Goal: Task Accomplishment & Management: Manage account settings

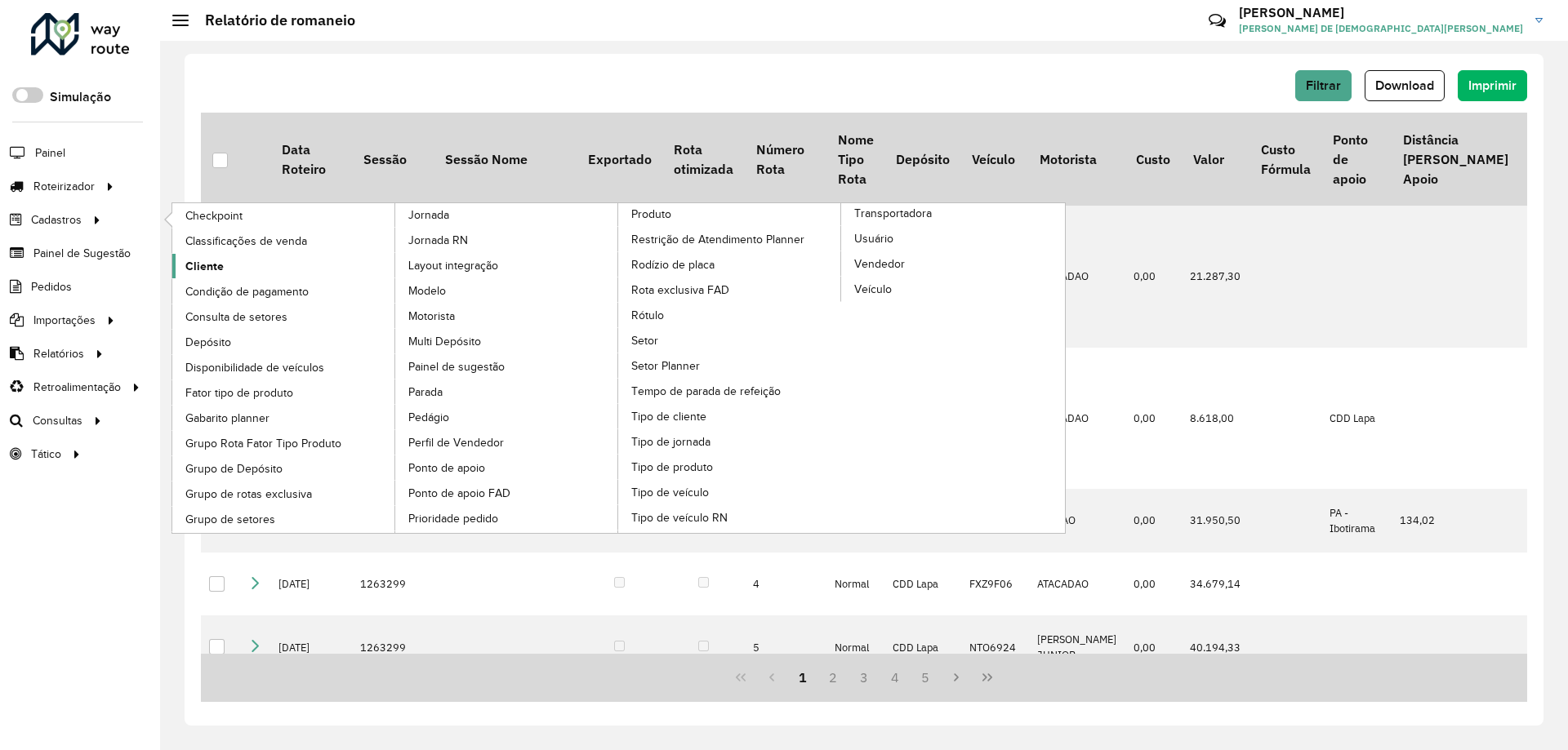
click at [213, 261] on span "Cliente" at bounding box center [204, 266] width 38 height 17
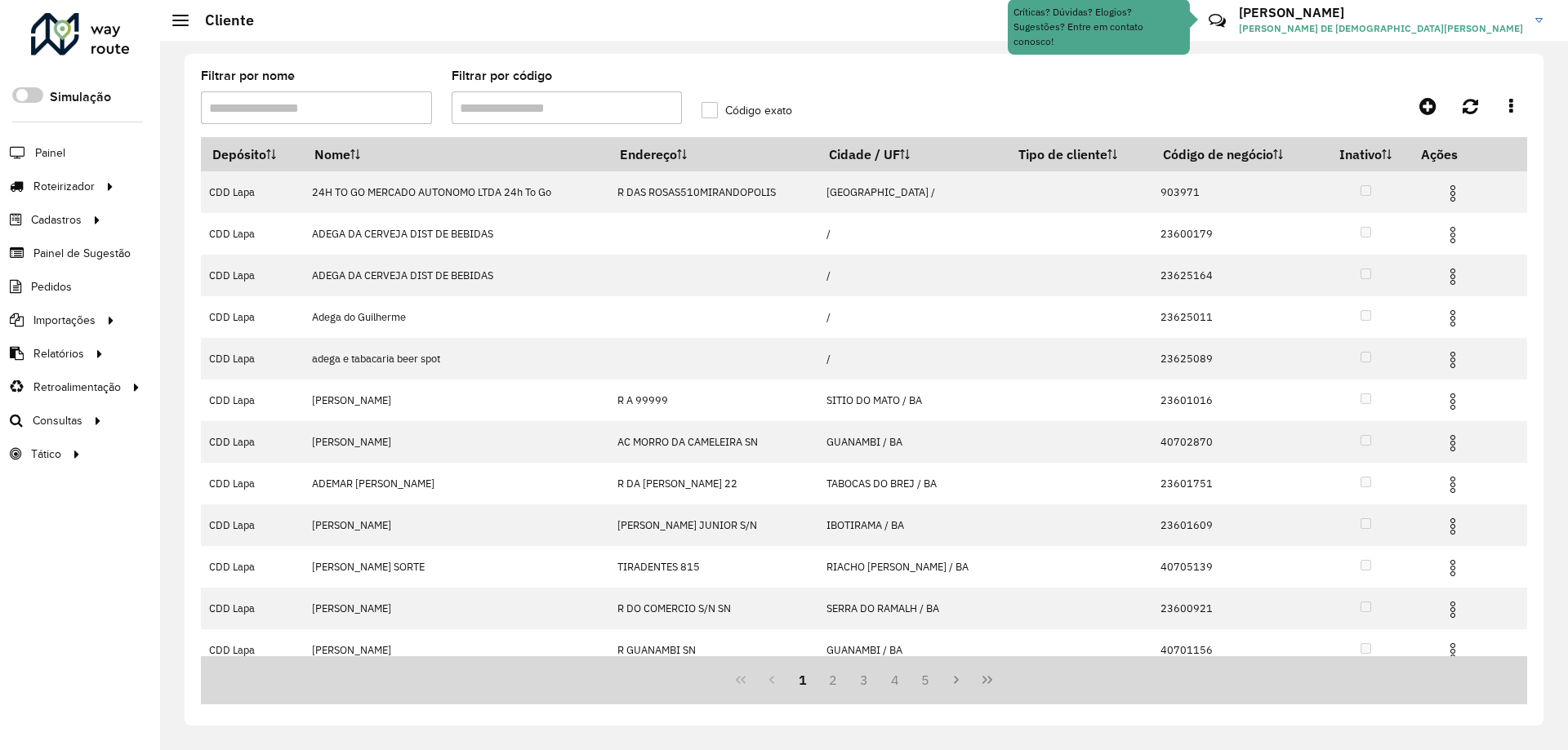
click at [567, 112] on input "Filtrar por código" at bounding box center [568, 107] width 231 height 33
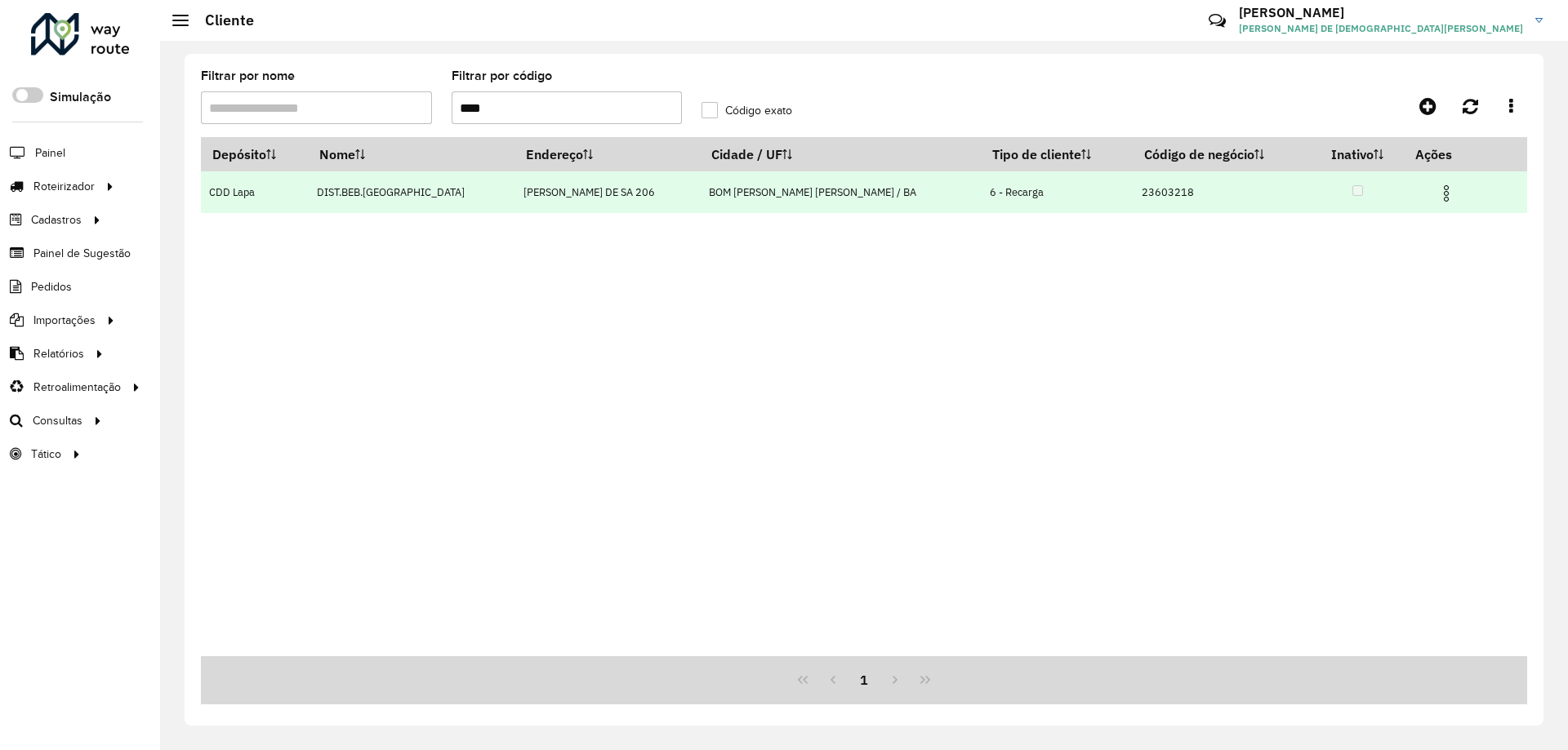
type input "****"
click at [1437, 193] on img at bounding box center [1446, 193] width 20 height 20
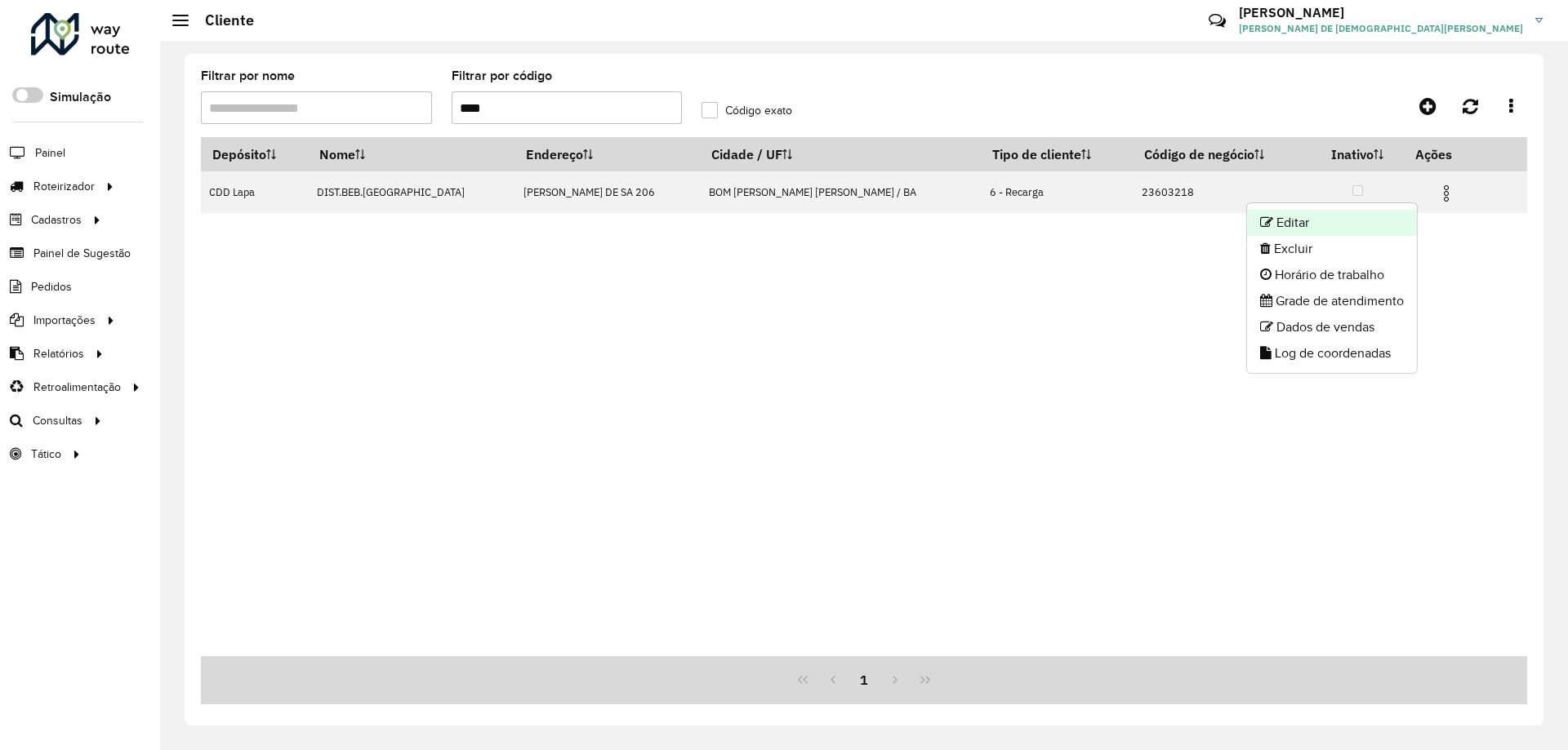
click at [1323, 222] on li "Editar" at bounding box center [1332, 223] width 170 height 26
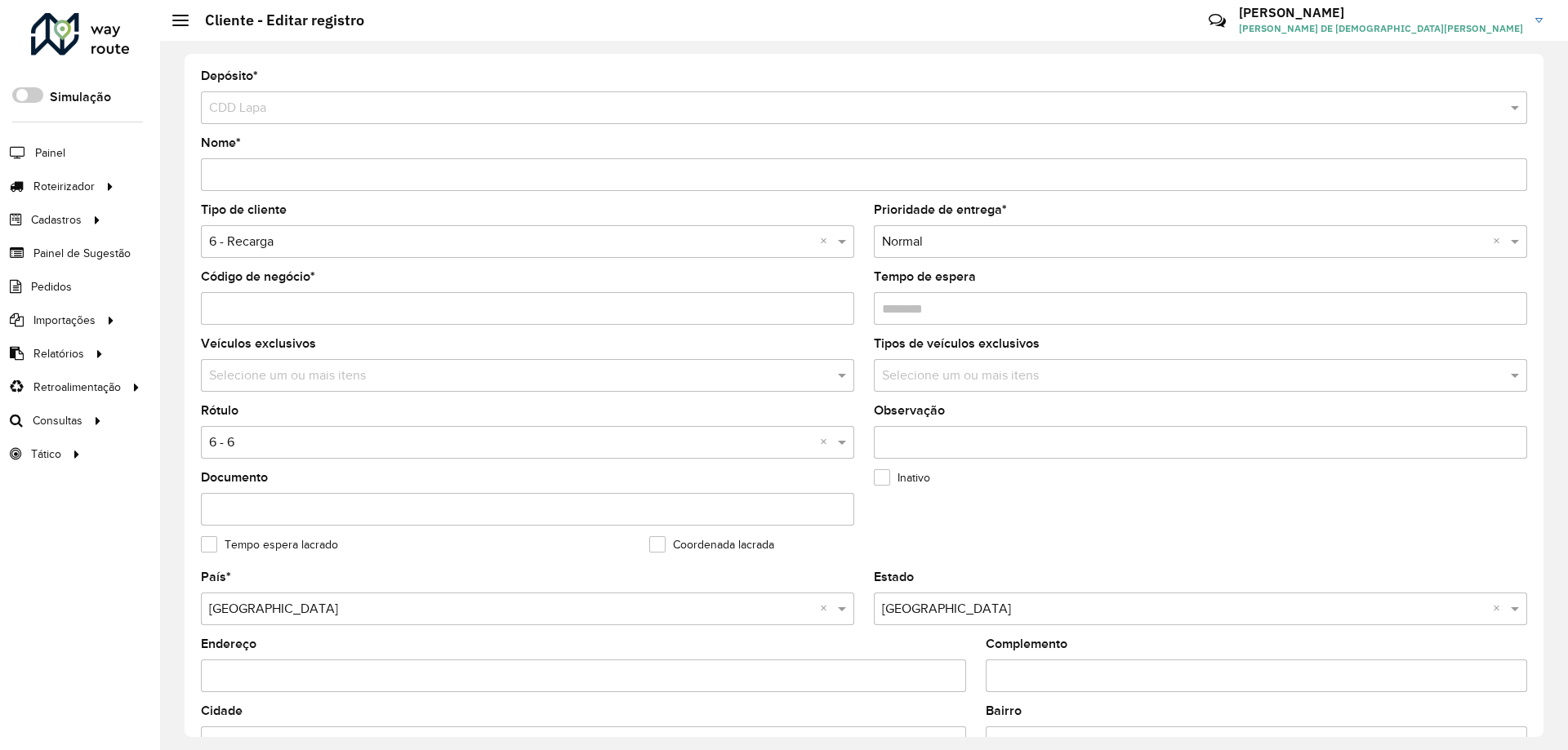
click at [413, 245] on input "text" at bounding box center [511, 242] width 604 height 20
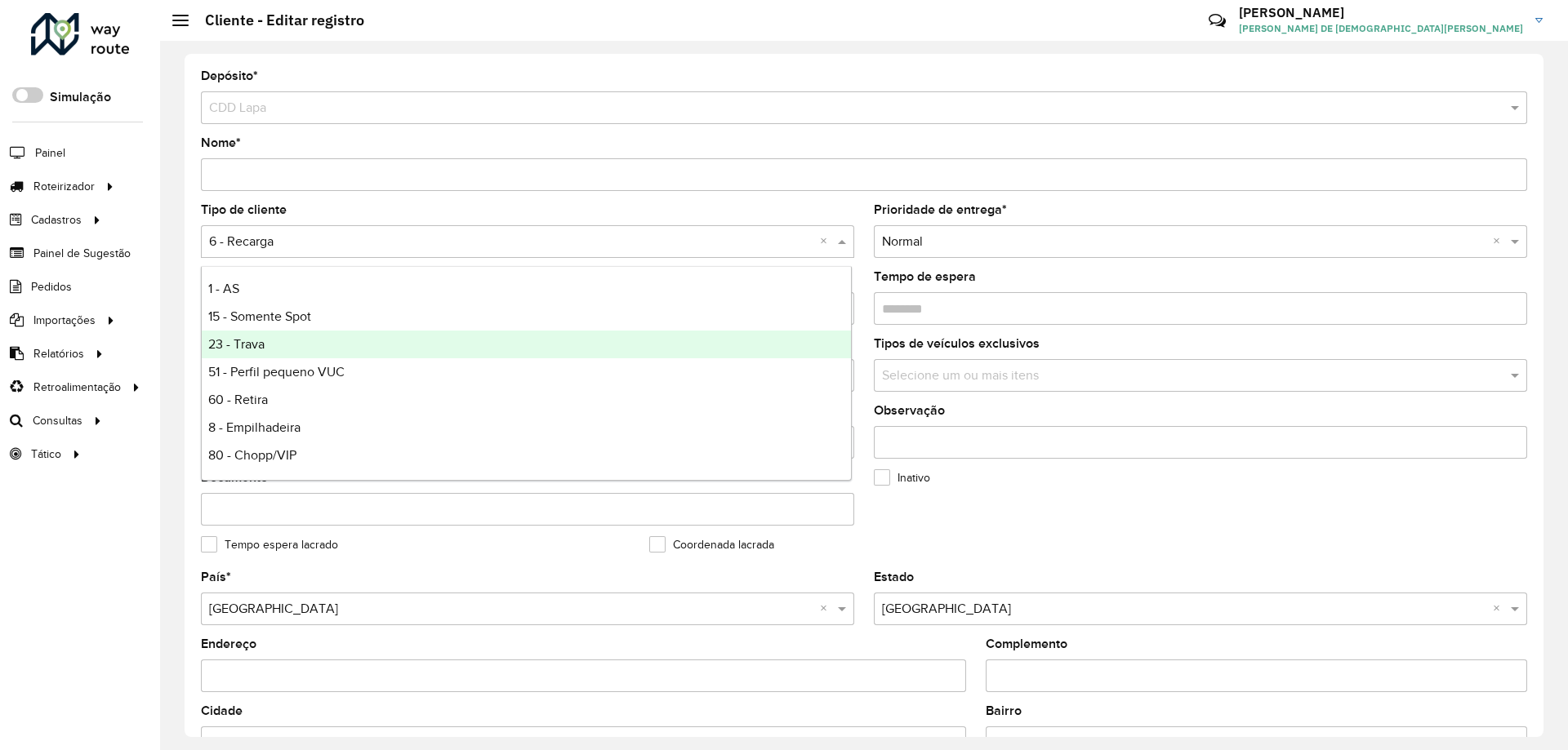
click at [359, 342] on div "23 - Trava" at bounding box center [526, 345] width 650 height 28
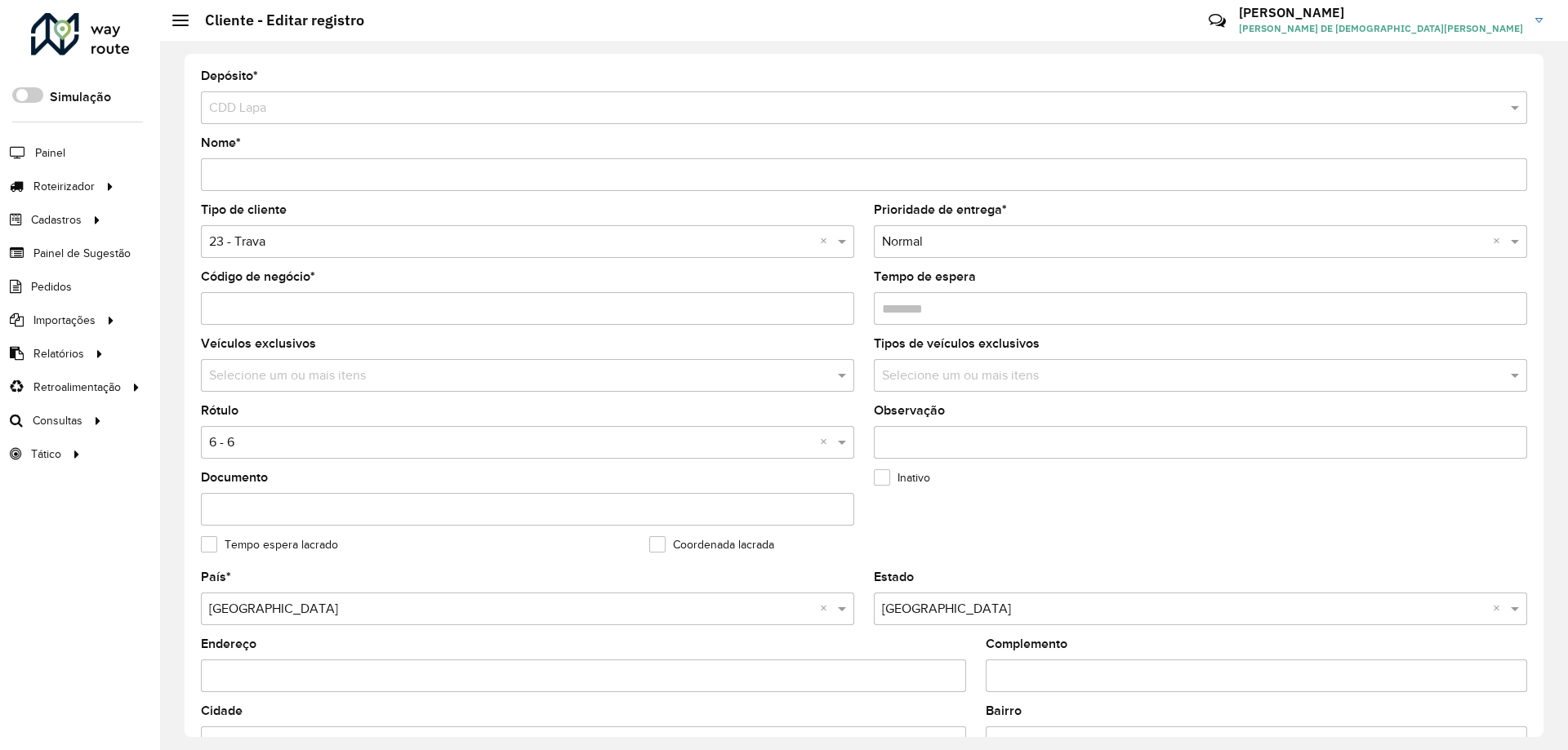
scroll to position [408, 0]
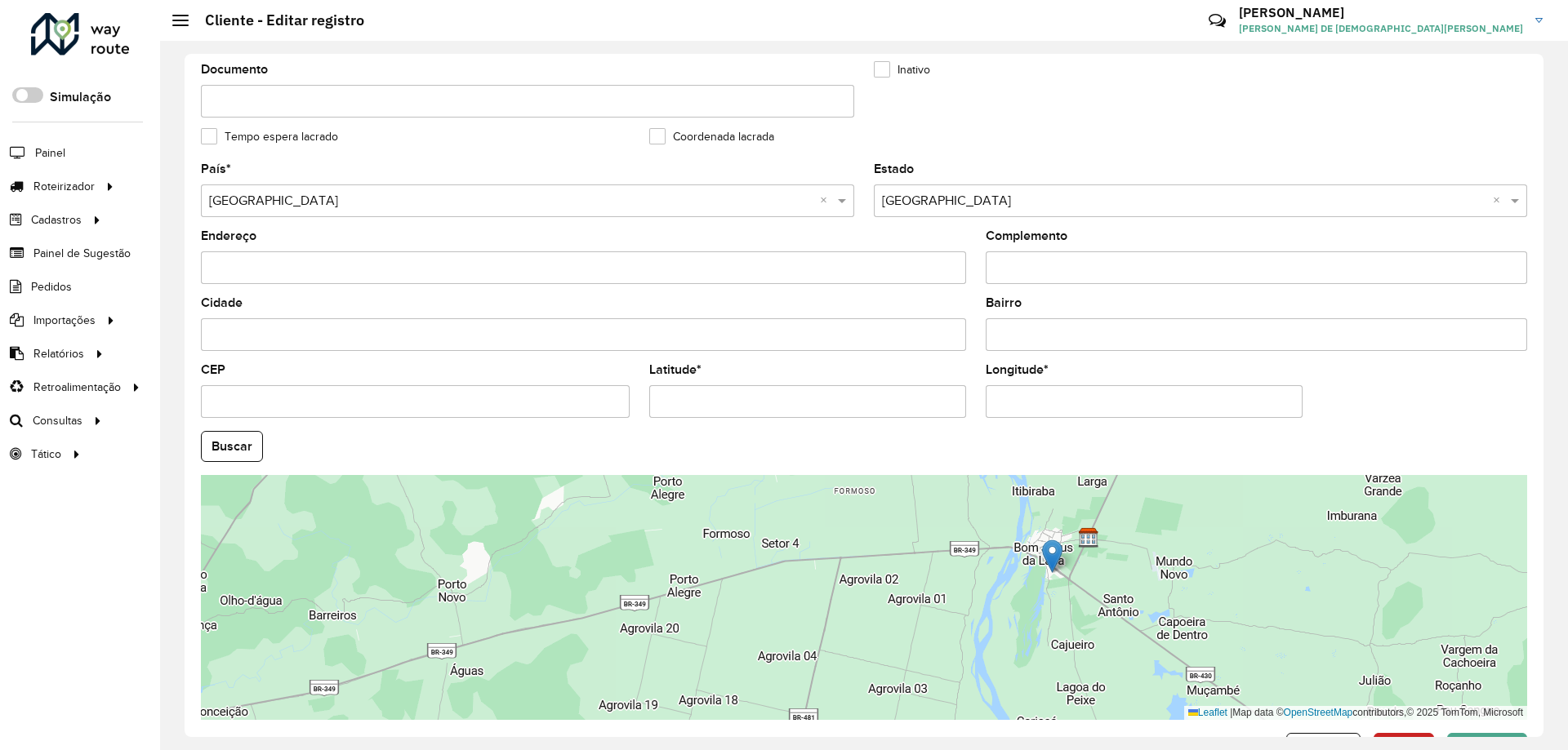
click at [1428, 410] on formly-group "País * Selecione uma opção × [GEOGRAPHIC_DATA] × Estado Selecione uma opção × […" at bounding box center [864, 442] width 1346 height 557
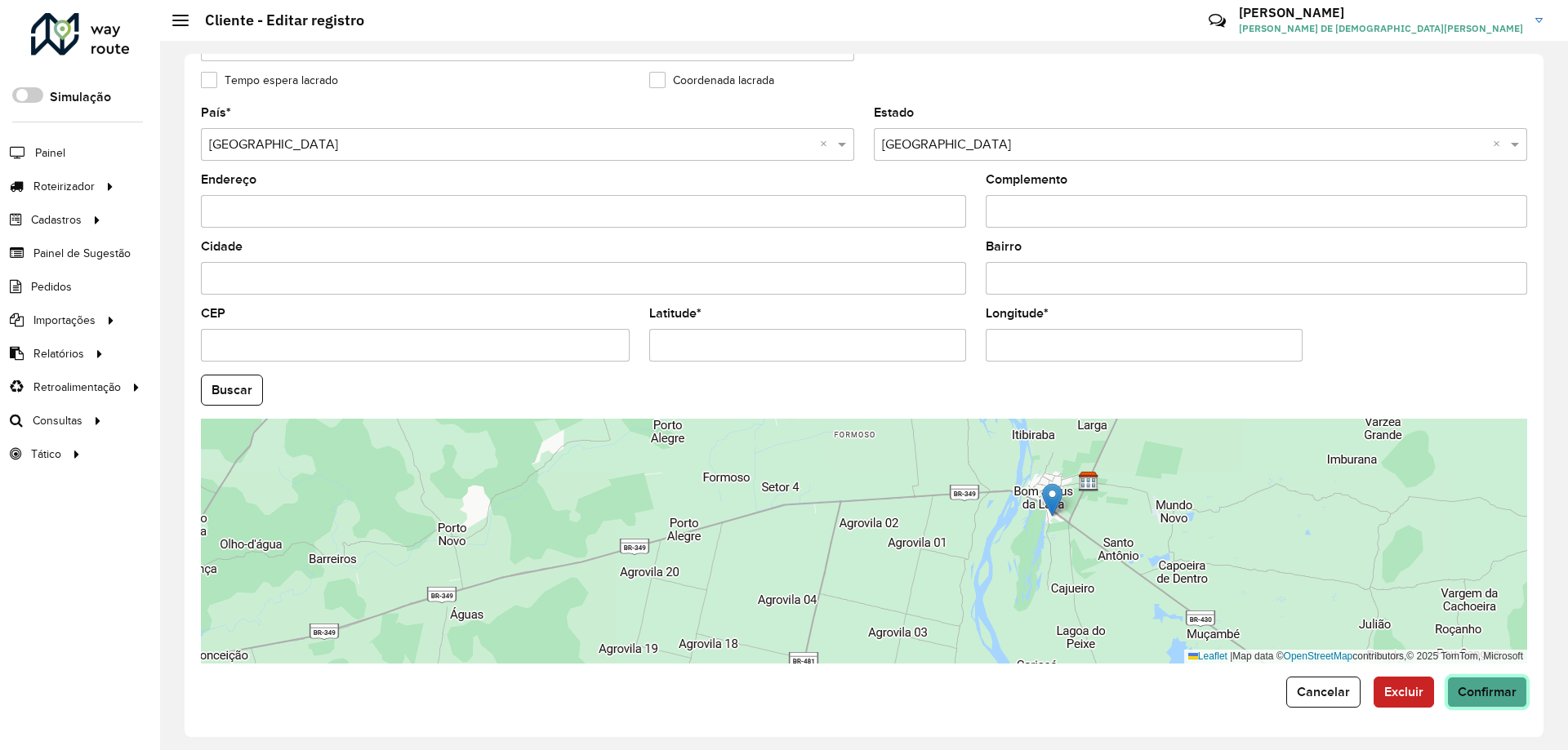
click at [1478, 696] on span "Confirmar" at bounding box center [1487, 691] width 59 height 14
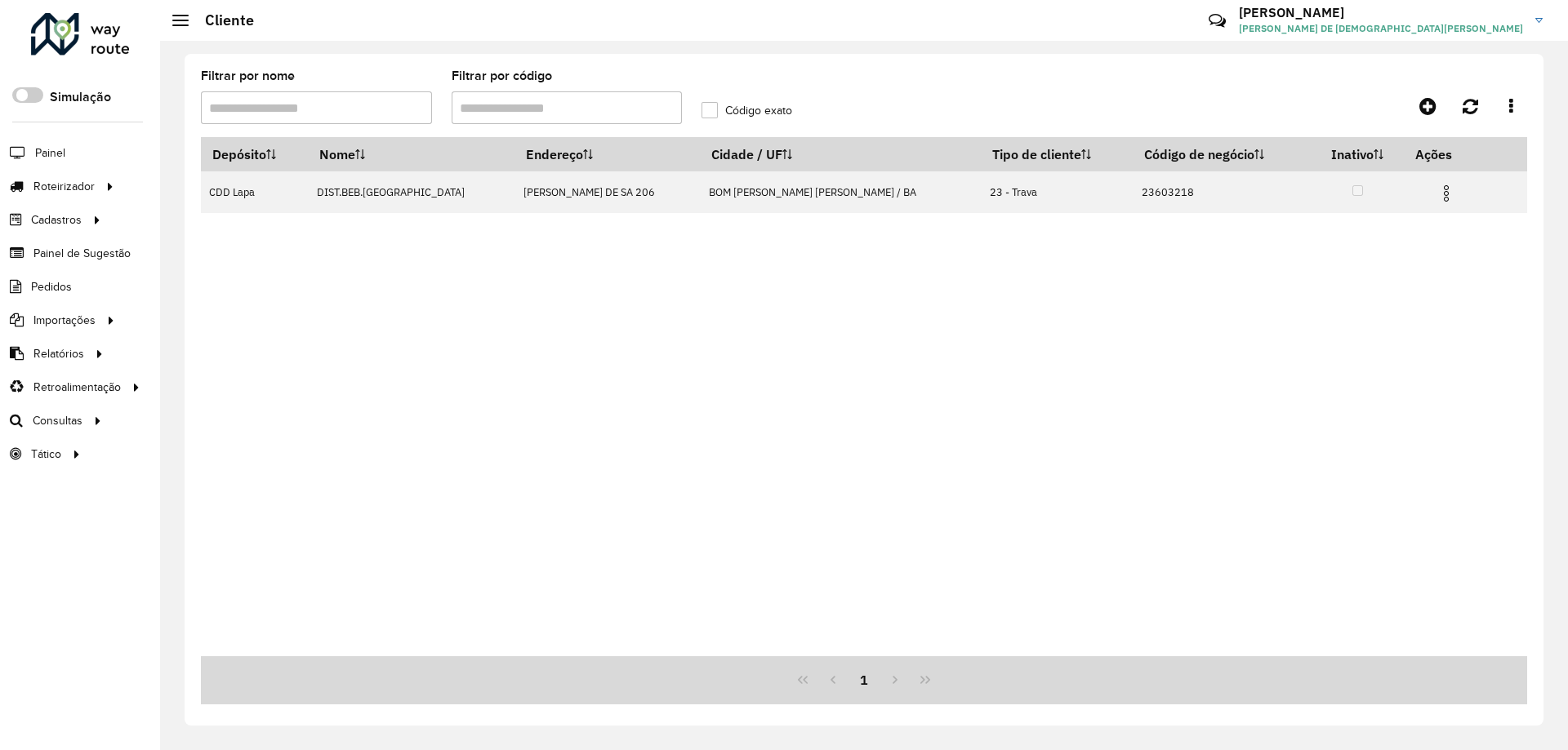
drag, startPoint x: 501, startPoint y: 111, endPoint x: 175, endPoint y: 99, distance: 326.2
click at [175, 99] on div "Filtrar por nome Filtrar por código Código exato Depósito Nome Endereço Cidade …" at bounding box center [864, 395] width 1409 height 709
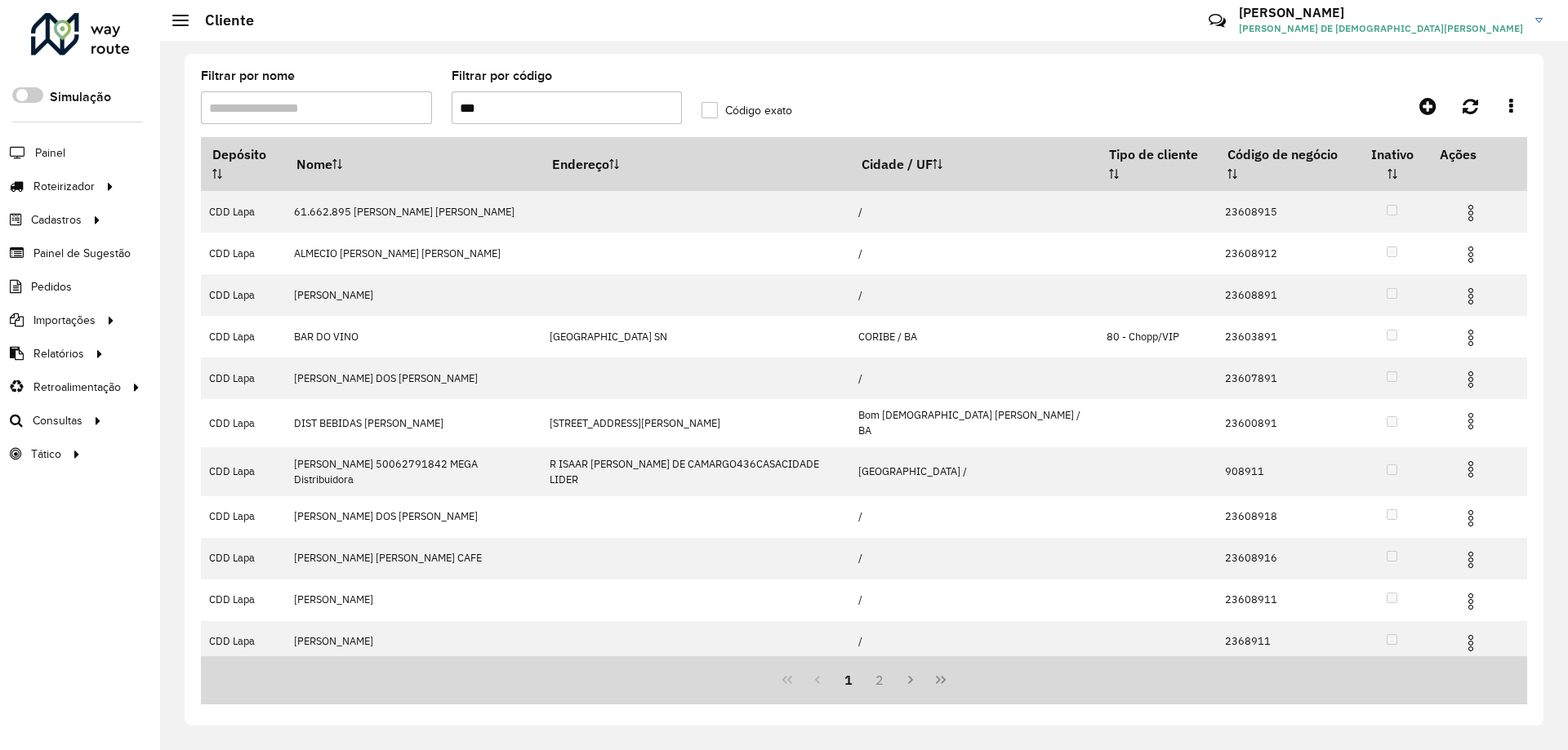
click at [459, 109] on input "***" at bounding box center [568, 107] width 231 height 33
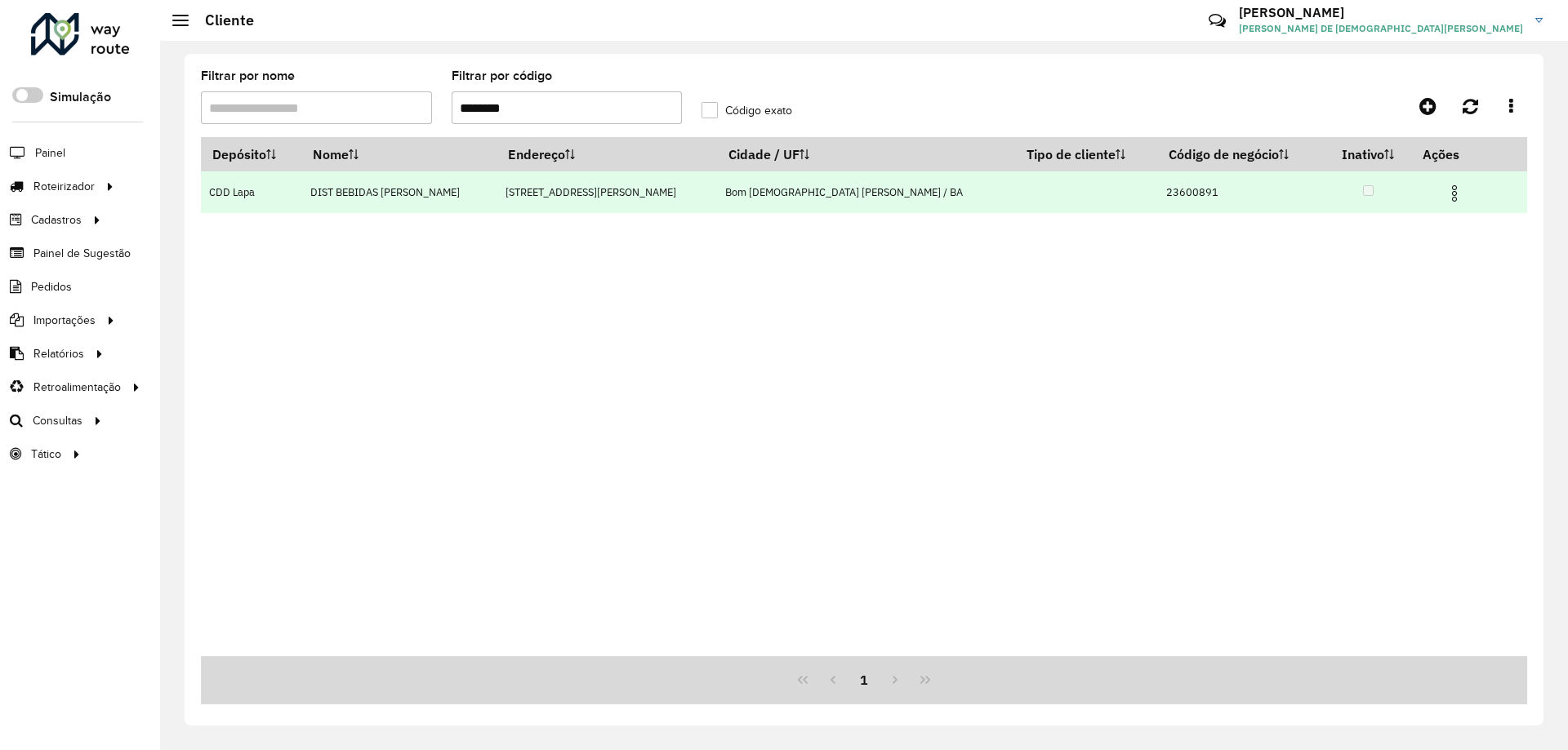
type input "********"
click at [1445, 191] on img at bounding box center [1454, 193] width 20 height 20
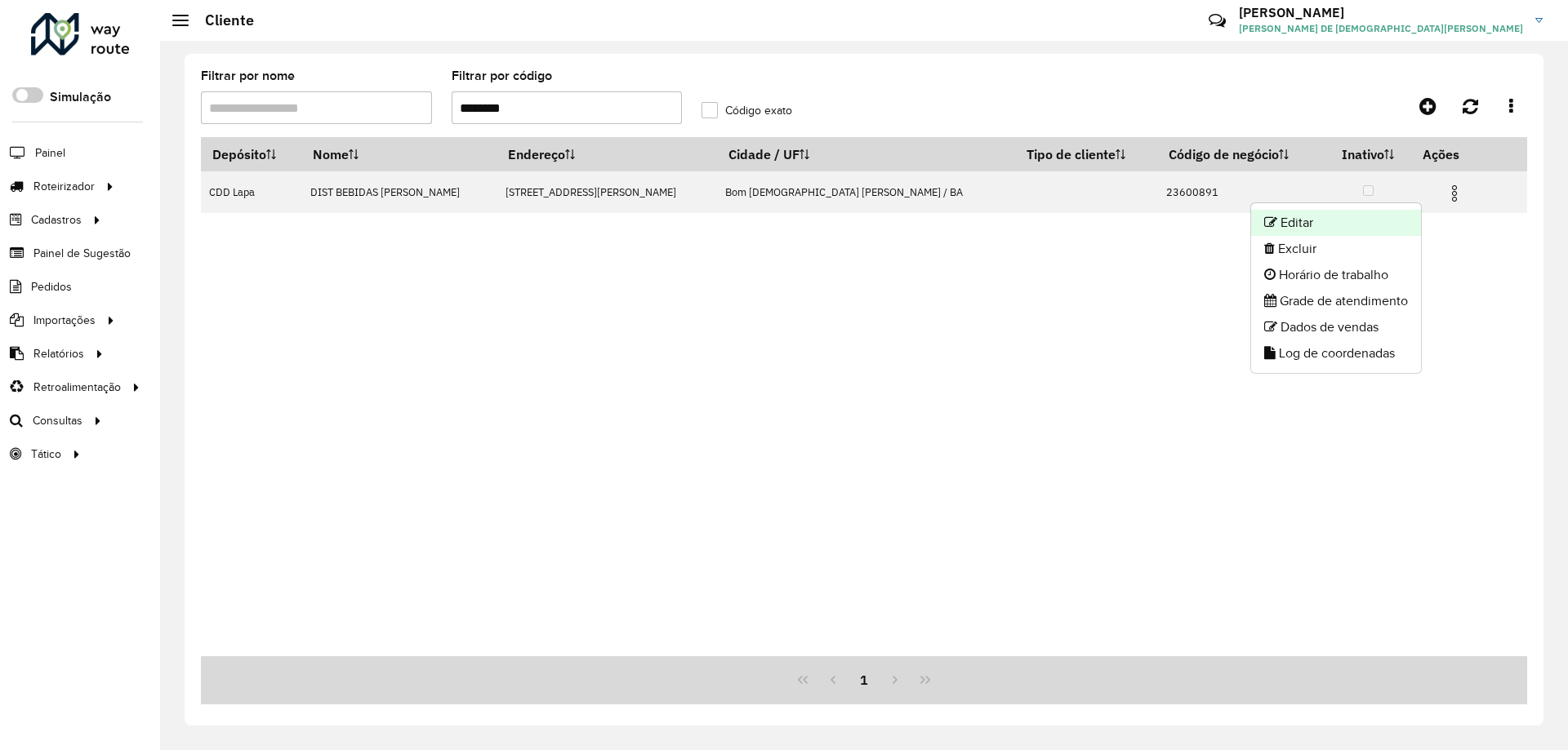
click at [1335, 229] on li "Editar" at bounding box center [1336, 223] width 170 height 26
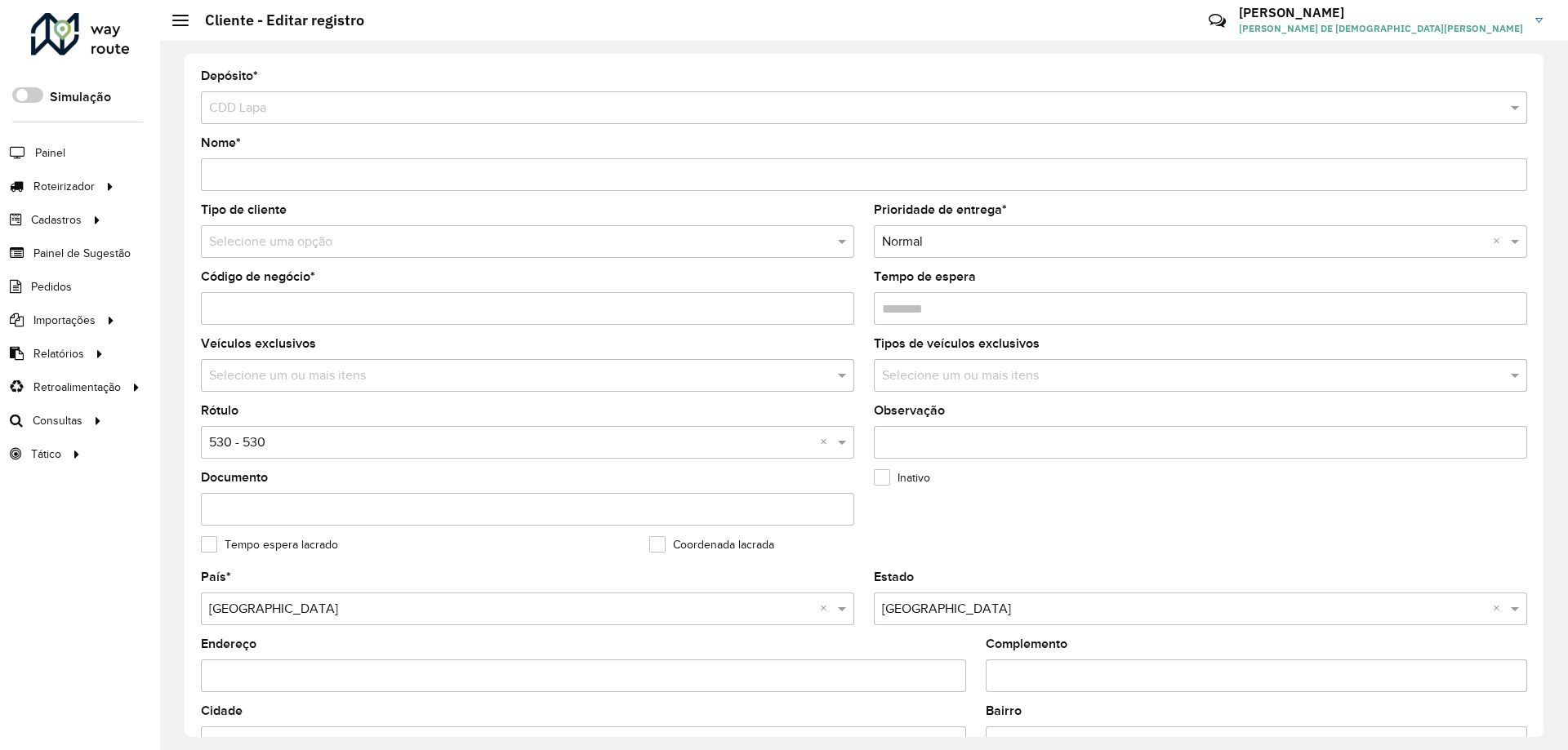
click at [309, 241] on input "text" at bounding box center [511, 242] width 604 height 20
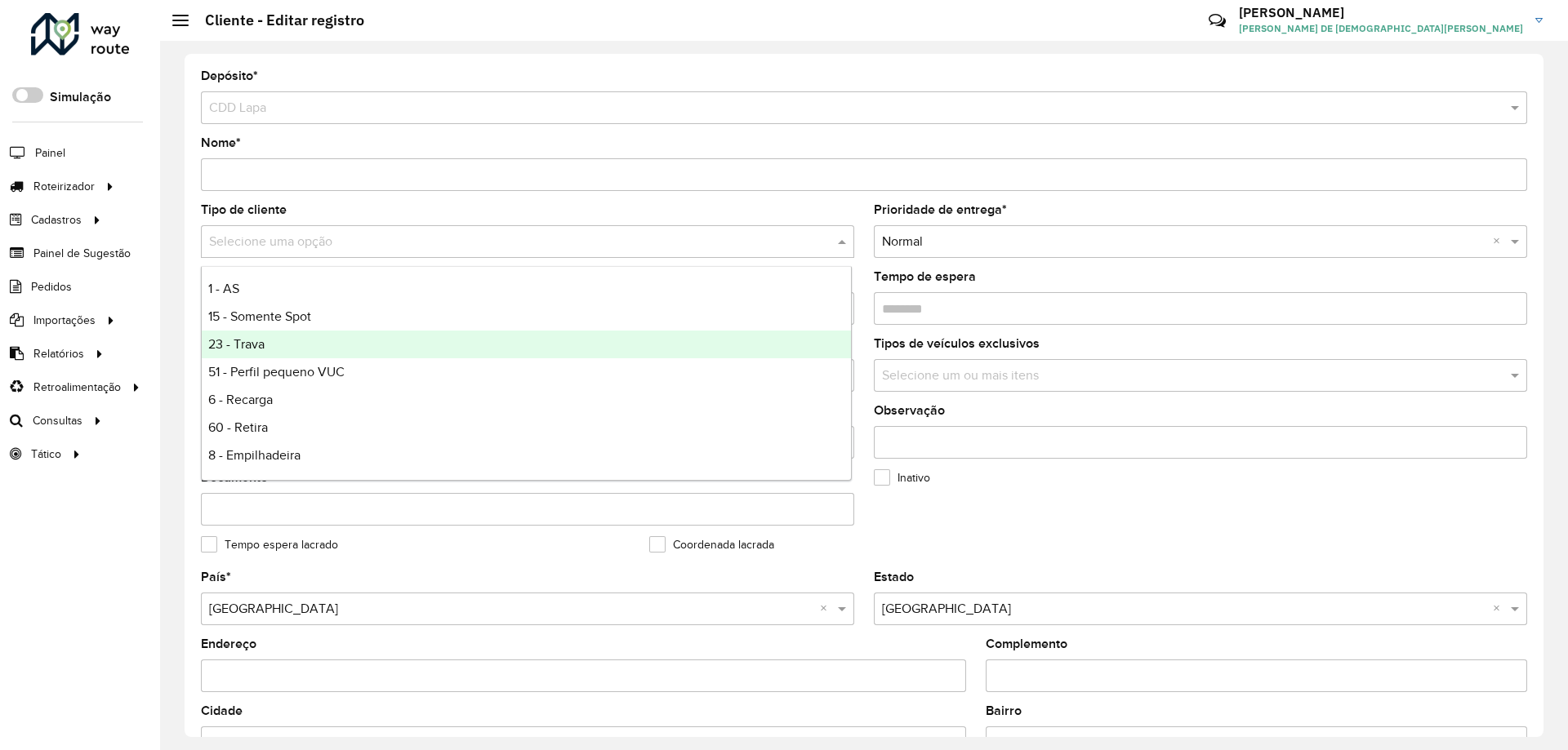
click at [281, 340] on div "23 - Trava" at bounding box center [526, 345] width 650 height 28
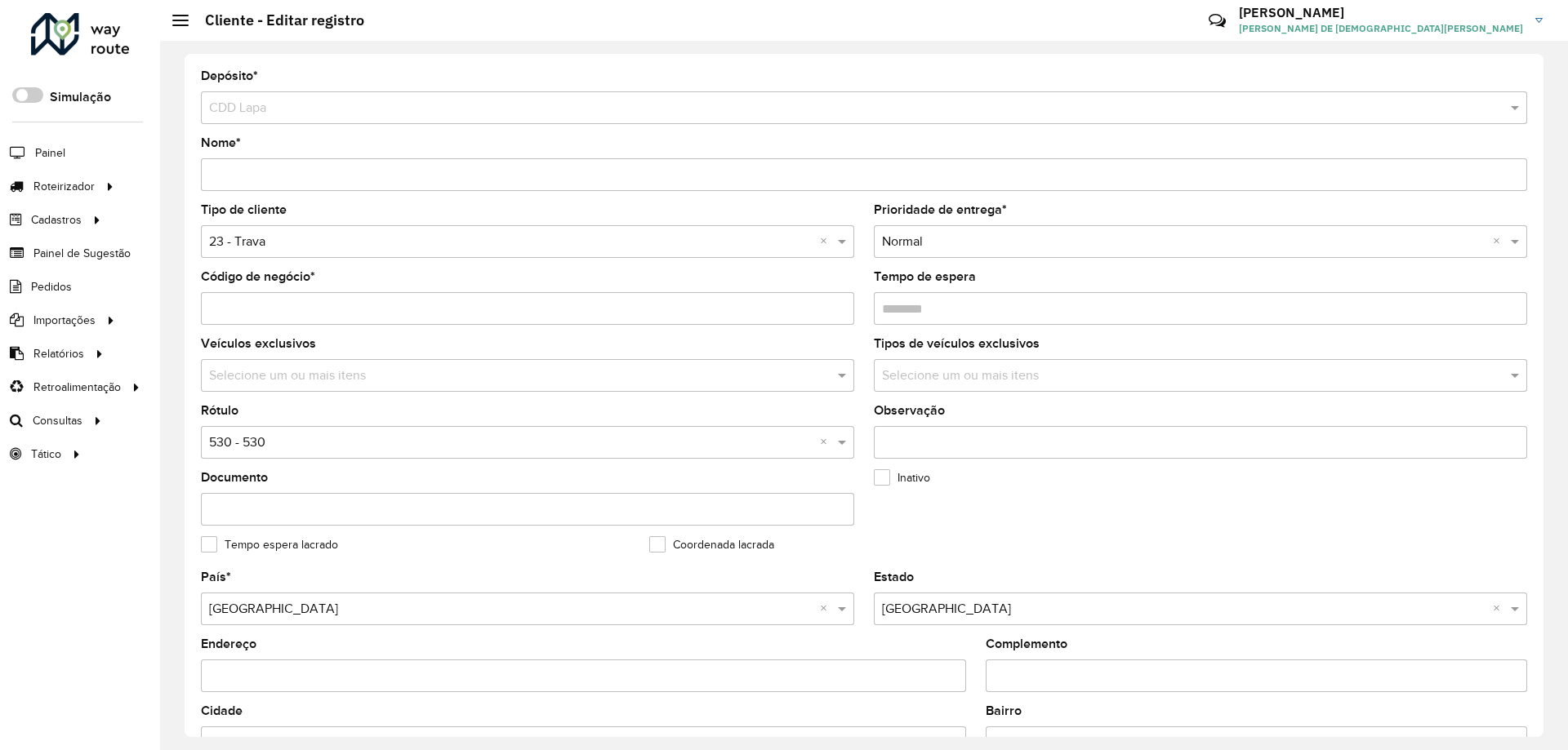
scroll to position [408, 0]
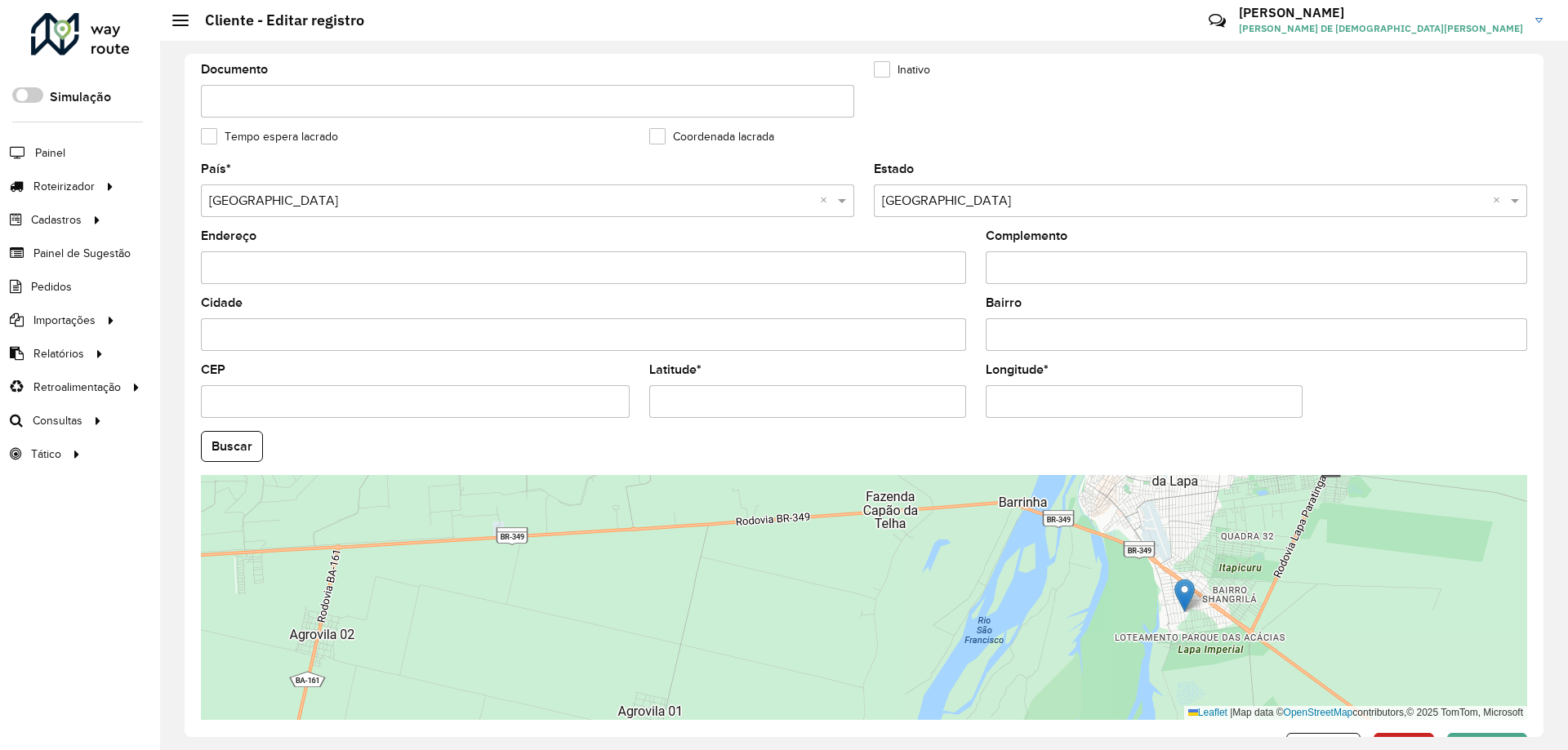
click at [1462, 426] on formly-group "País * Selecione uma opção × [GEOGRAPHIC_DATA] × Estado Selecione uma opção × […" at bounding box center [864, 442] width 1346 height 557
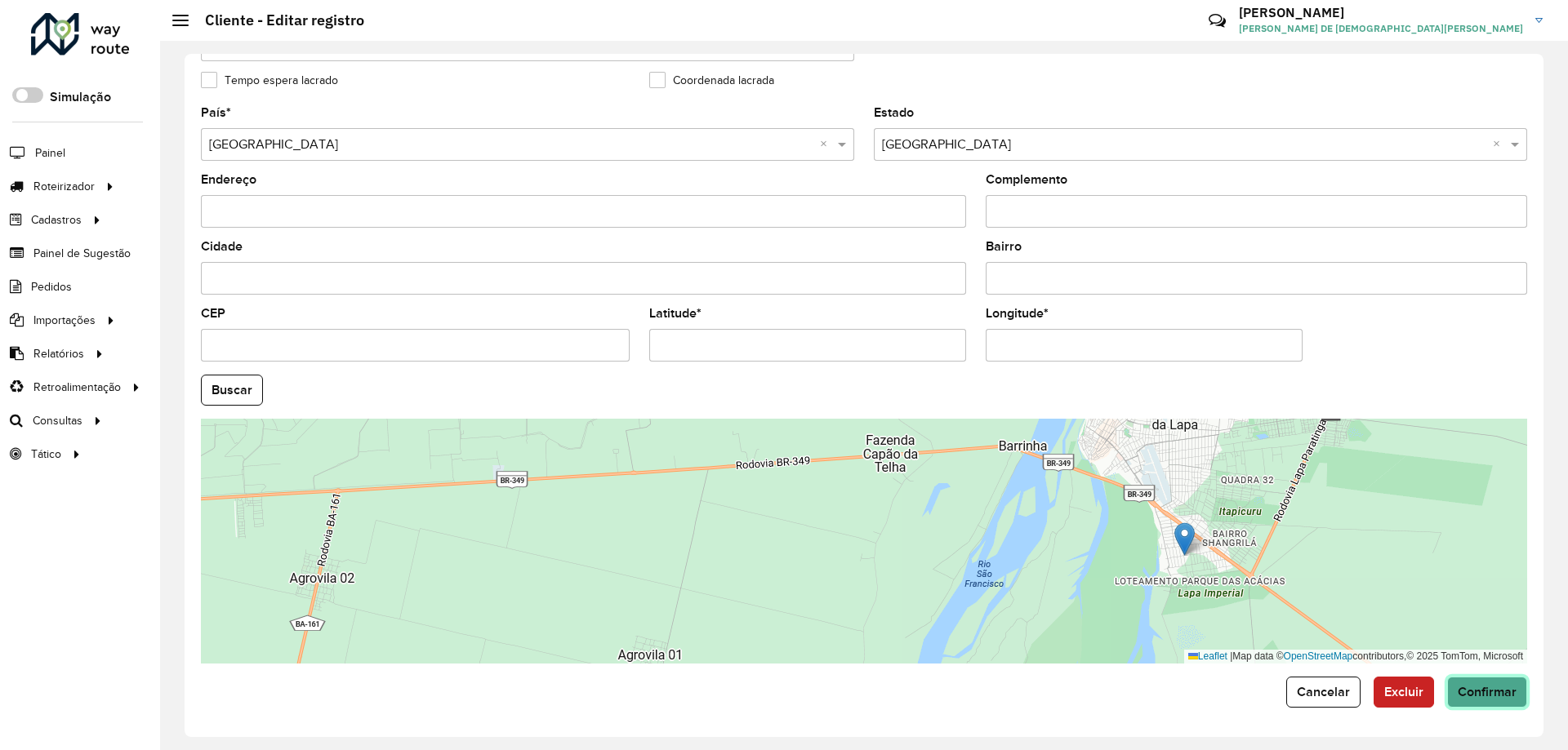
click at [1491, 703] on button "Confirmar" at bounding box center [1488, 691] width 80 height 31
